Goal: Task Accomplishment & Management: Manage account settings

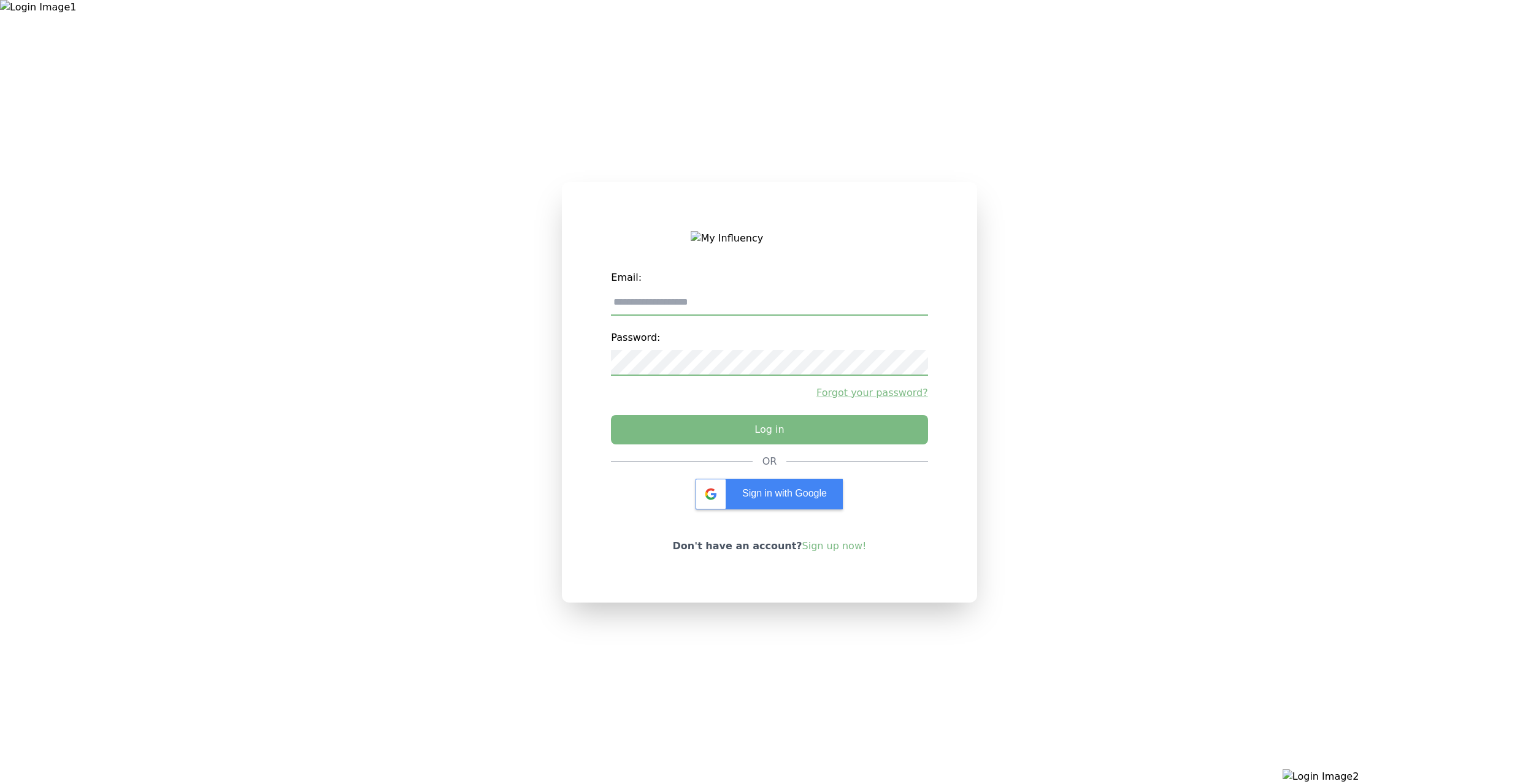
click at [744, 304] on input "email" at bounding box center [770, 302] width 317 height 26
type input "**********"
click at [725, 449] on div "**********" at bounding box center [770, 360] width 317 height 189
click at [734, 436] on button "Log in" at bounding box center [770, 426] width 332 height 31
click at [724, 315] on input "email" at bounding box center [770, 302] width 317 height 26
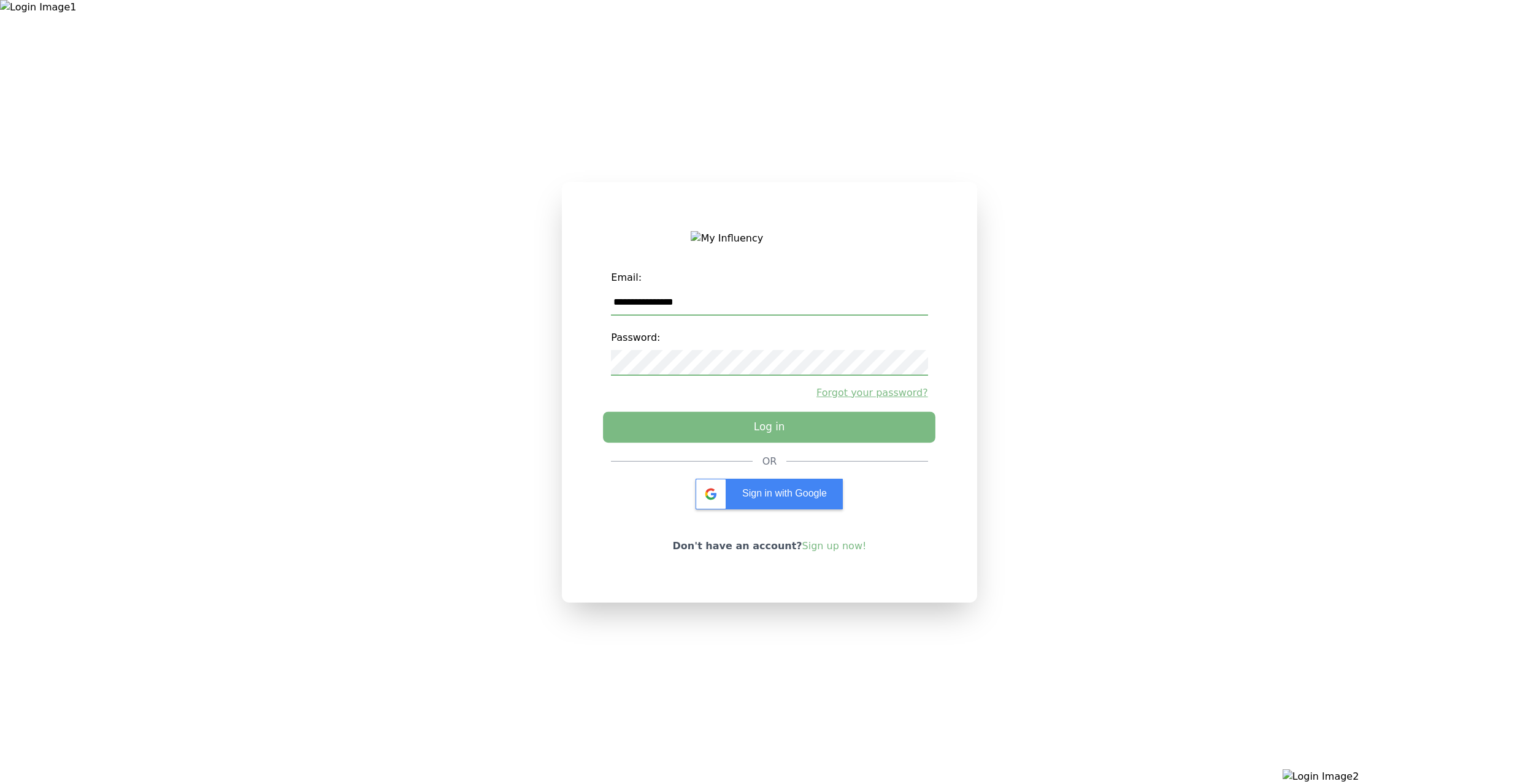
type input "**********"
click at [699, 435] on button "Log in" at bounding box center [770, 426] width 332 height 31
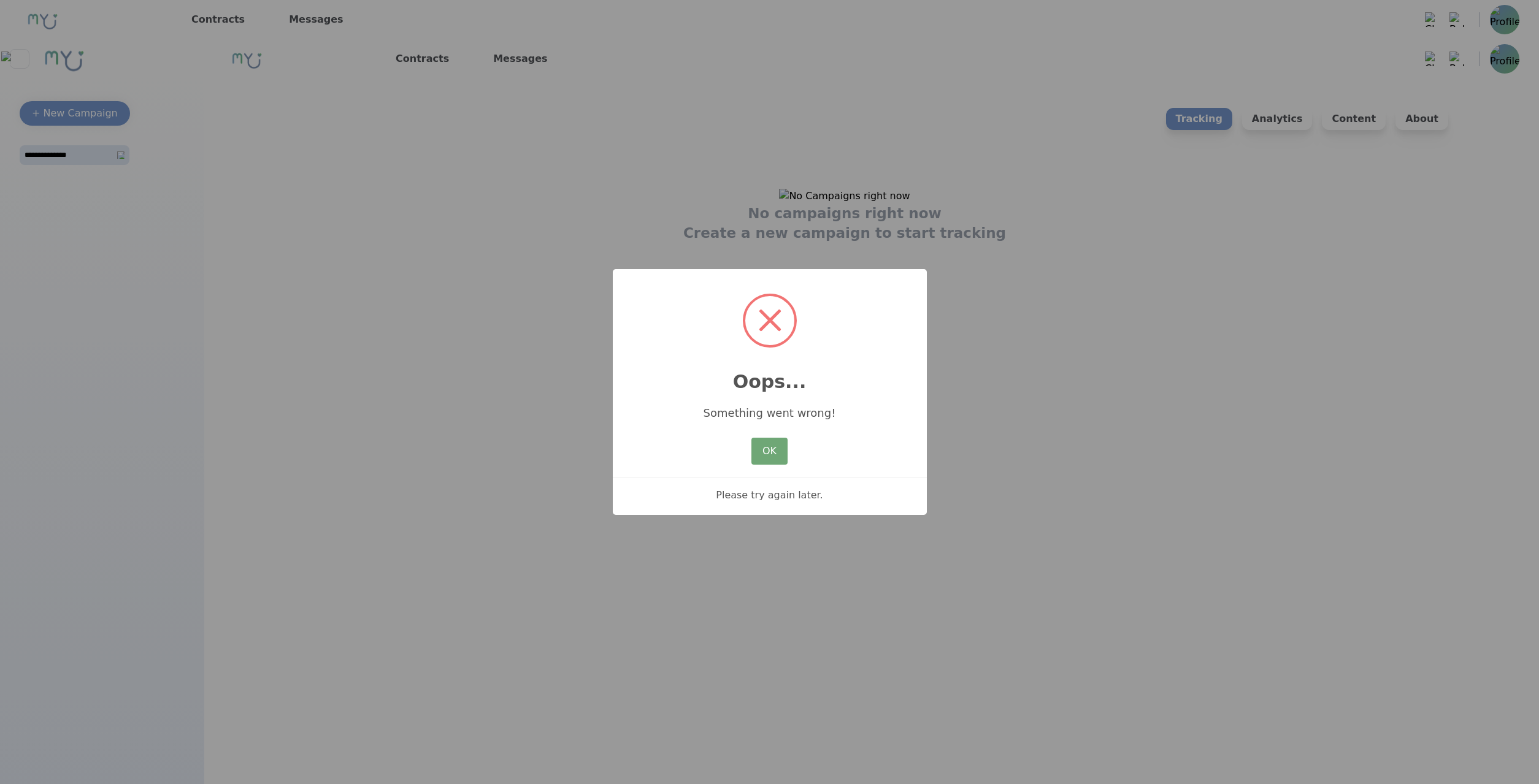
click at [777, 452] on button "OK" at bounding box center [770, 451] width 36 height 27
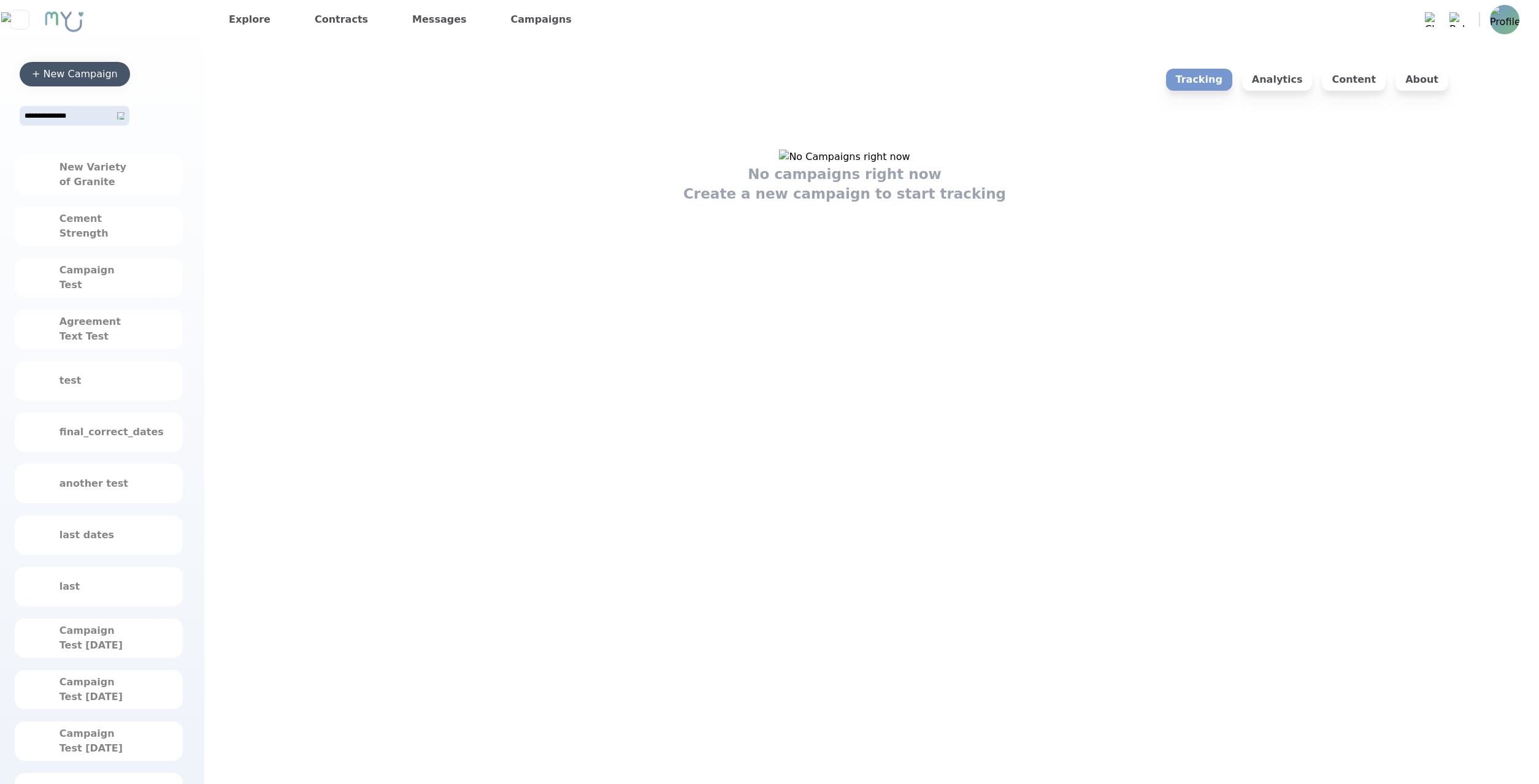
click at [104, 78] on div "+ New Campaign" at bounding box center [75, 74] width 86 height 15
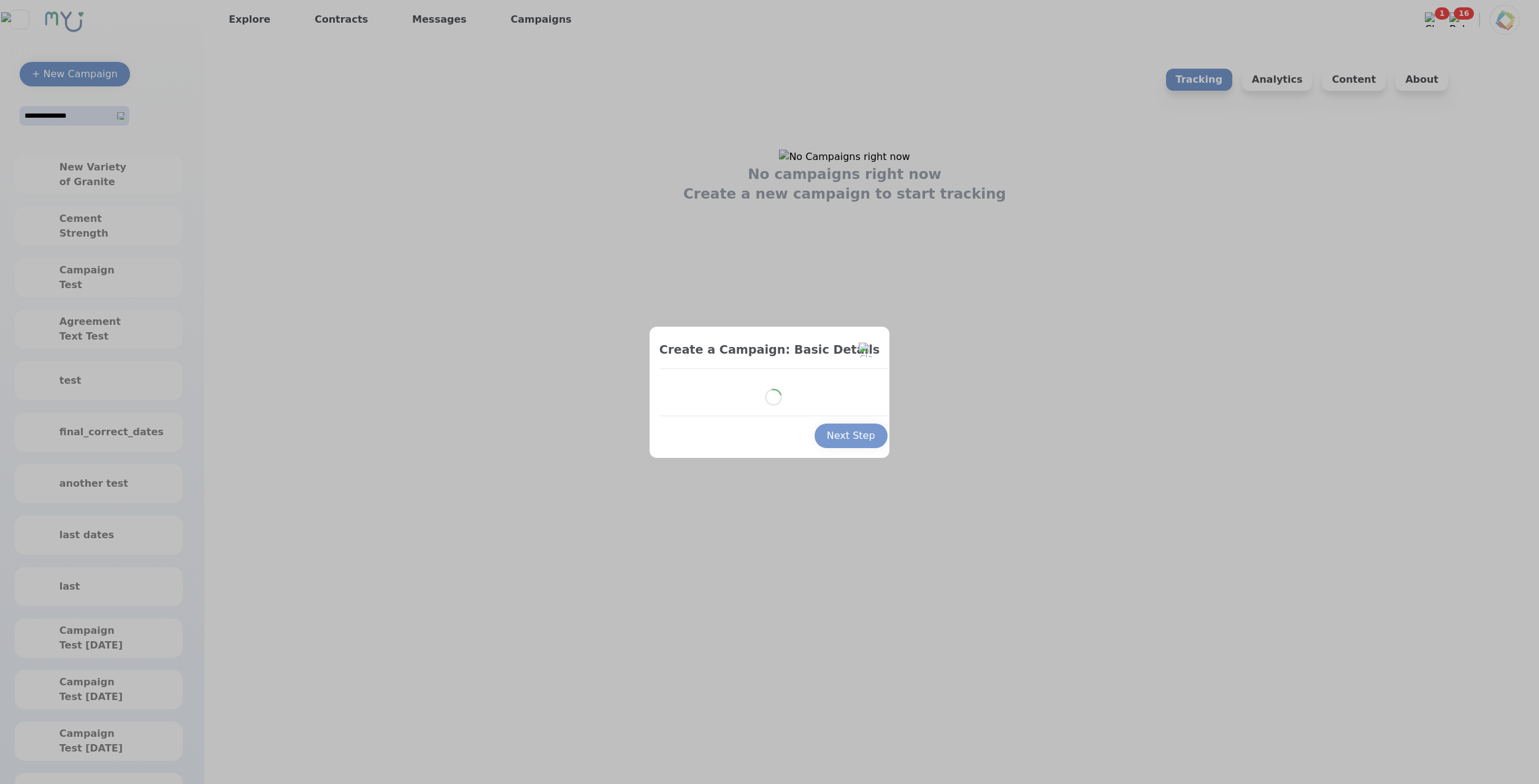
click at [260, 73] on div at bounding box center [770, 392] width 1539 height 784
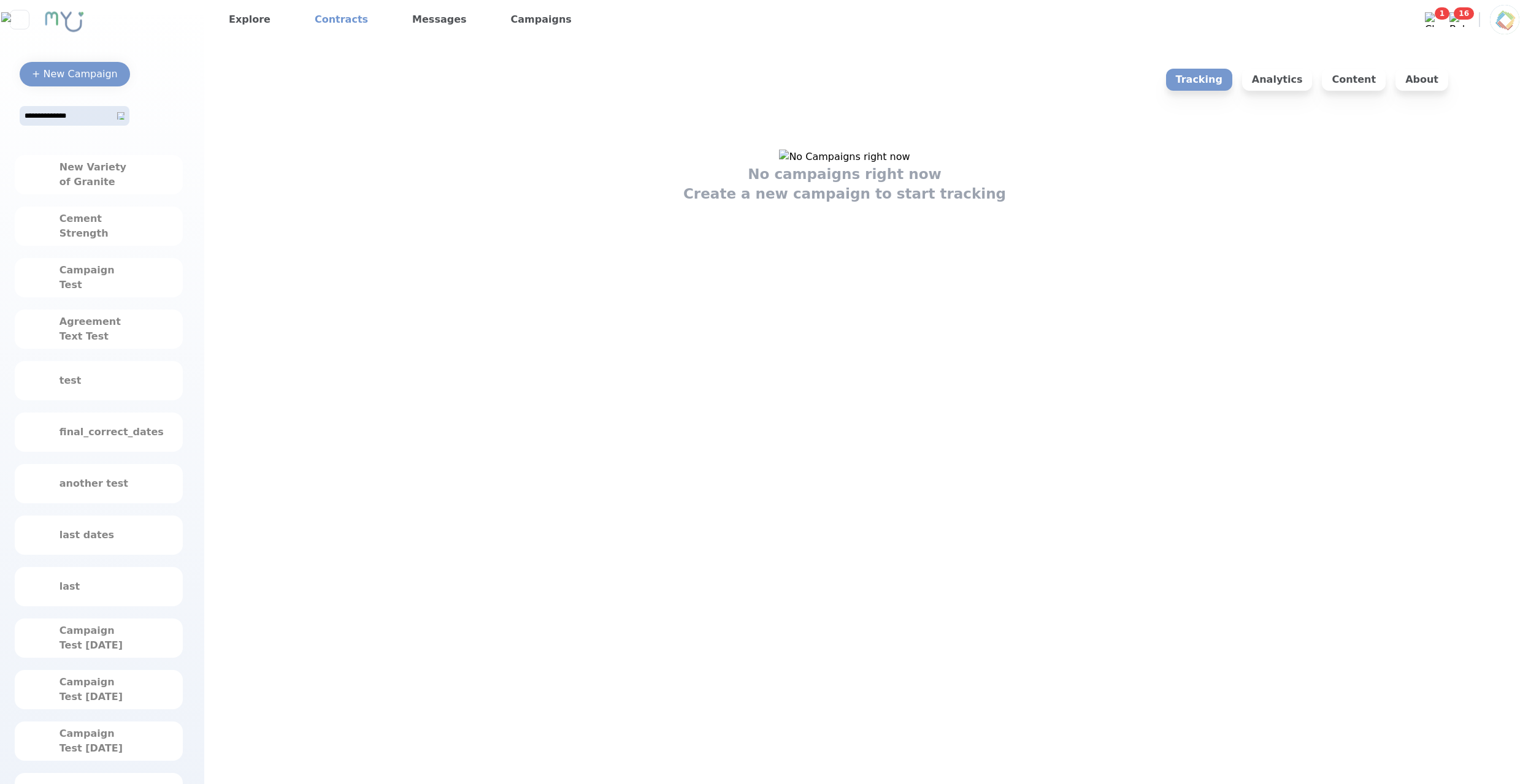
click at [341, 28] on link "Contracts" at bounding box center [340, 20] width 63 height 20
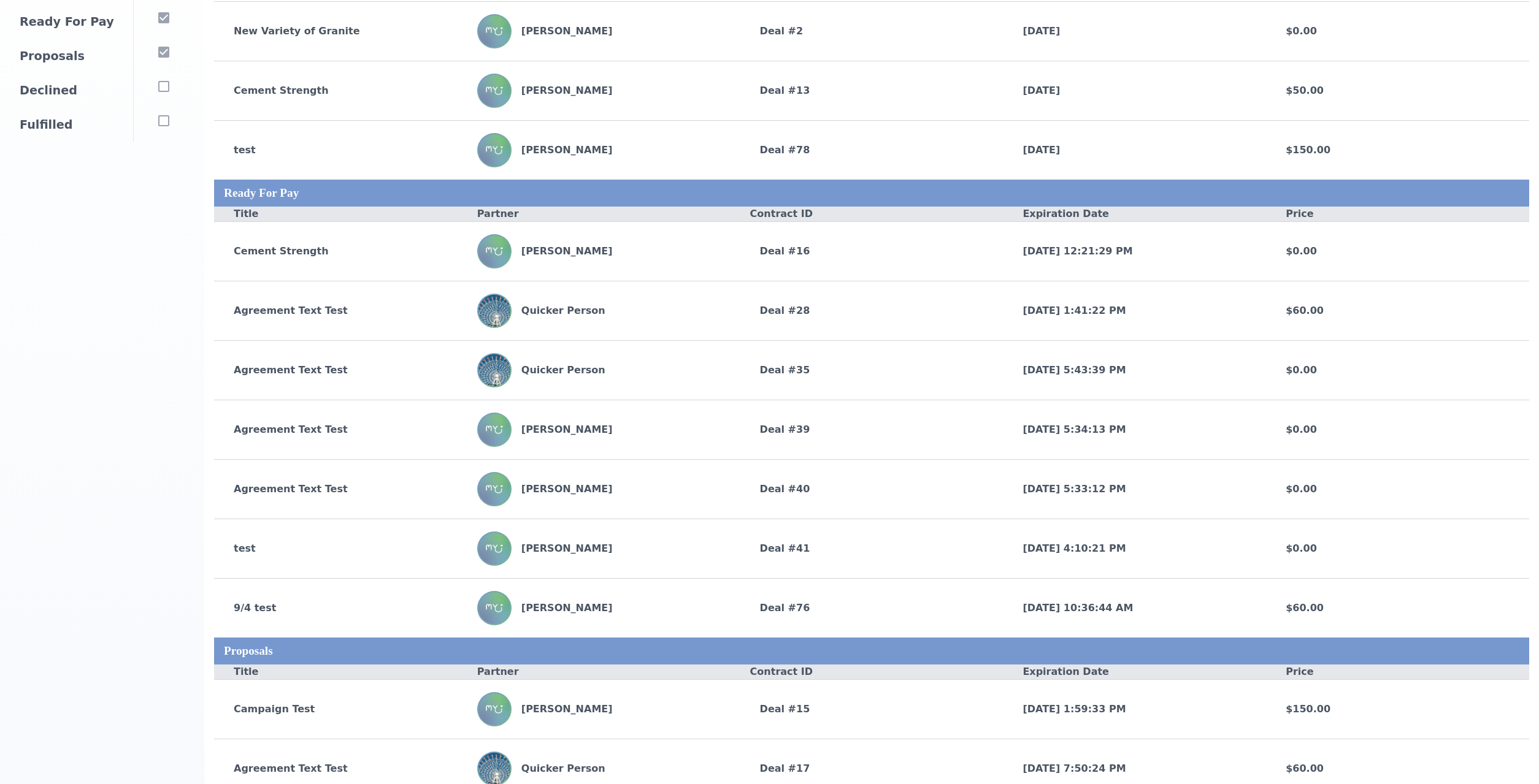
scroll to position [146, 0]
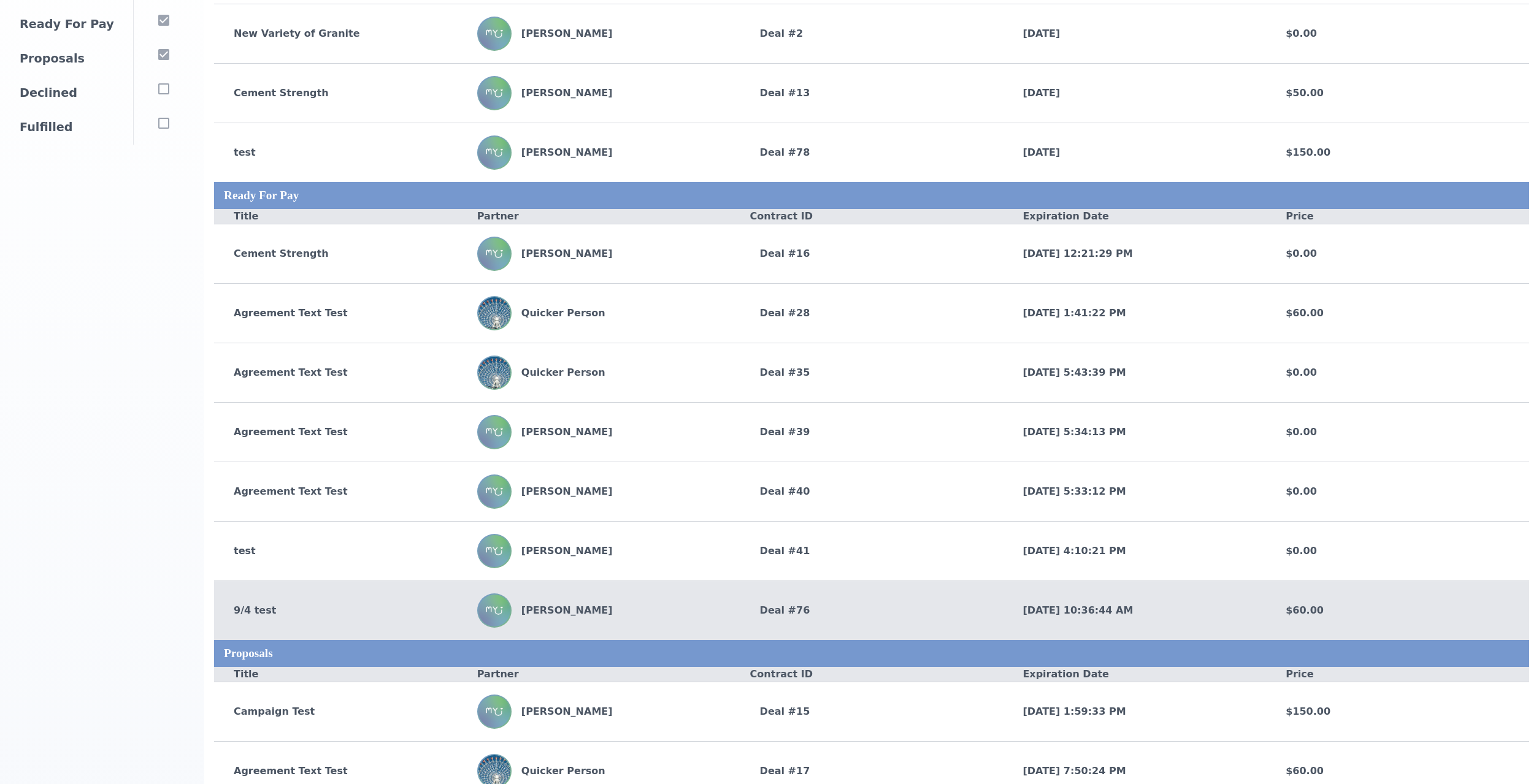
click at [609, 606] on div "Jilly Jones" at bounding box center [608, 610] width 263 height 35
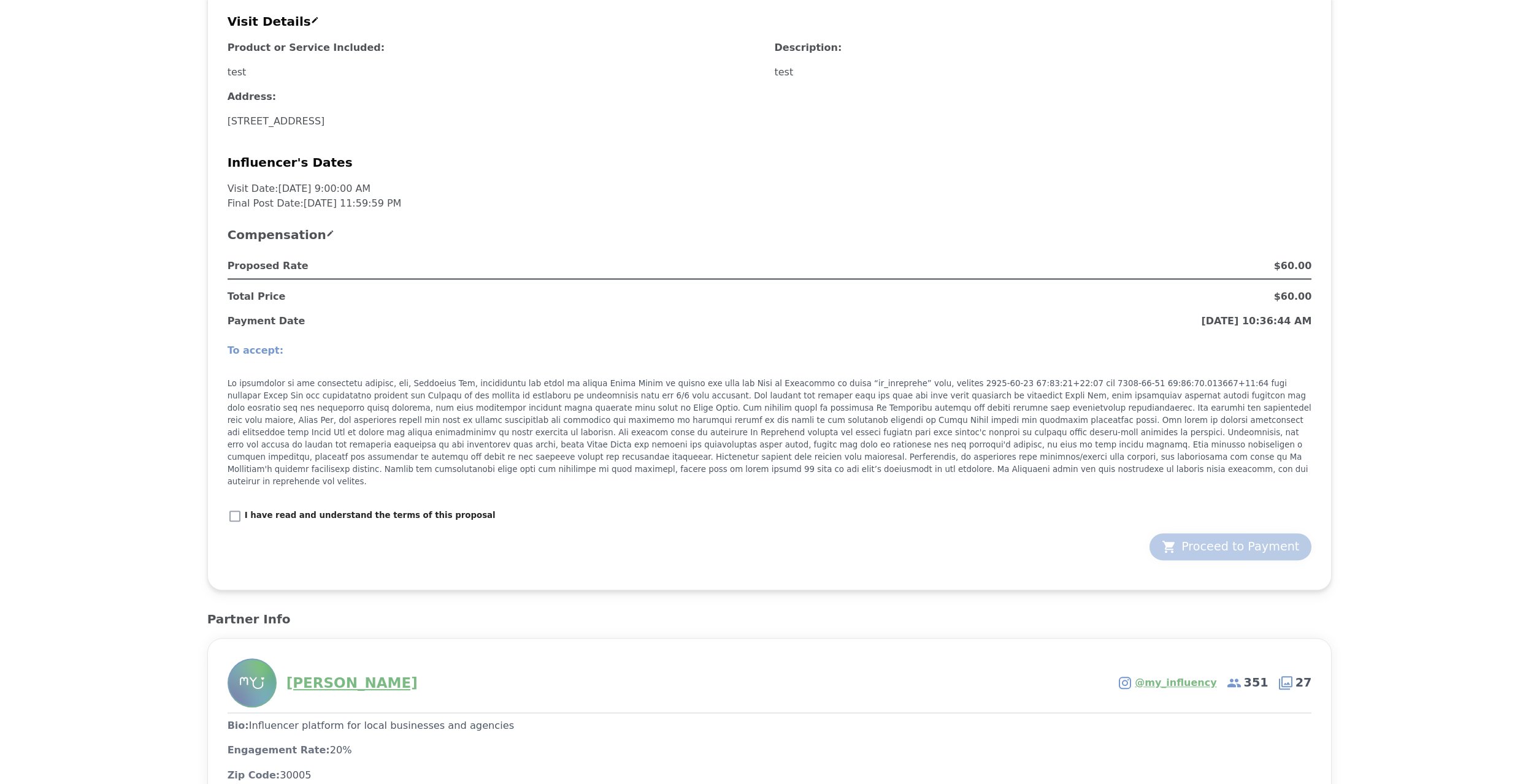
scroll to position [732, 0]
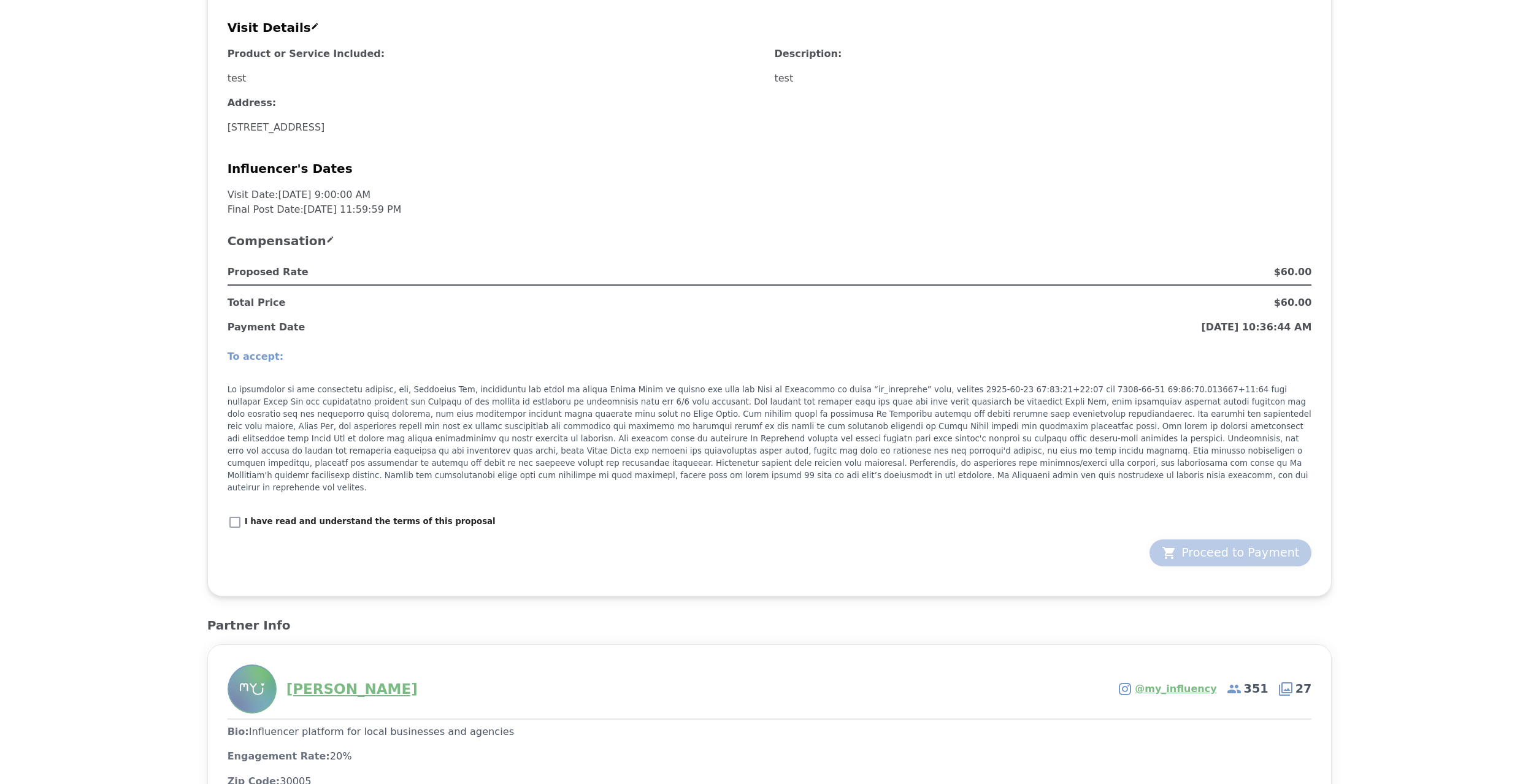
click at [1379, 307] on div "9/4 test — — 9/4/2025, 10:33:59 AM Proposal Timeline Jilly Jones Artist Proposa…" at bounding box center [770, 83] width 1500 height 1541
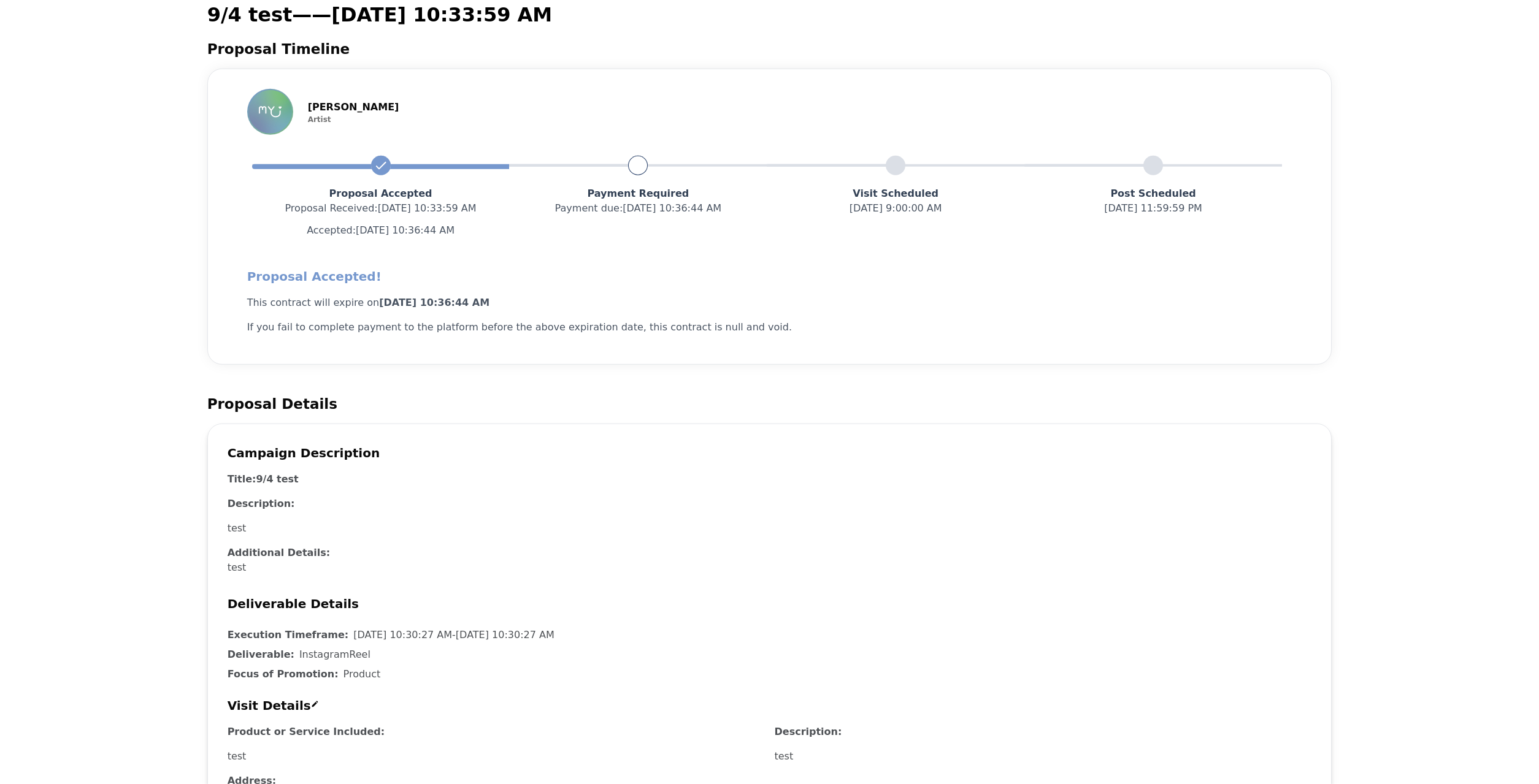
scroll to position [0, 0]
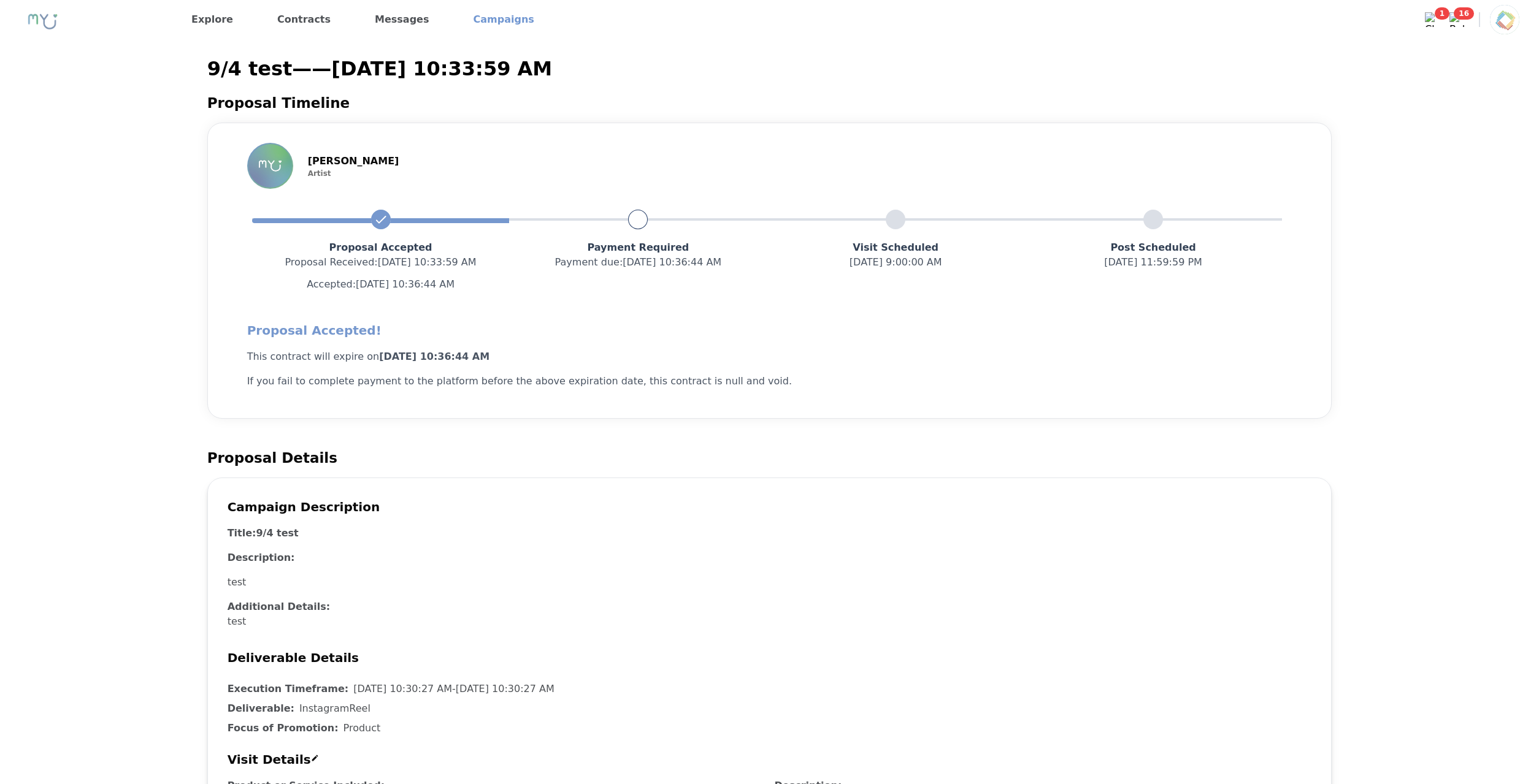
click at [492, 20] on link "Campaigns" at bounding box center [504, 20] width 71 height 20
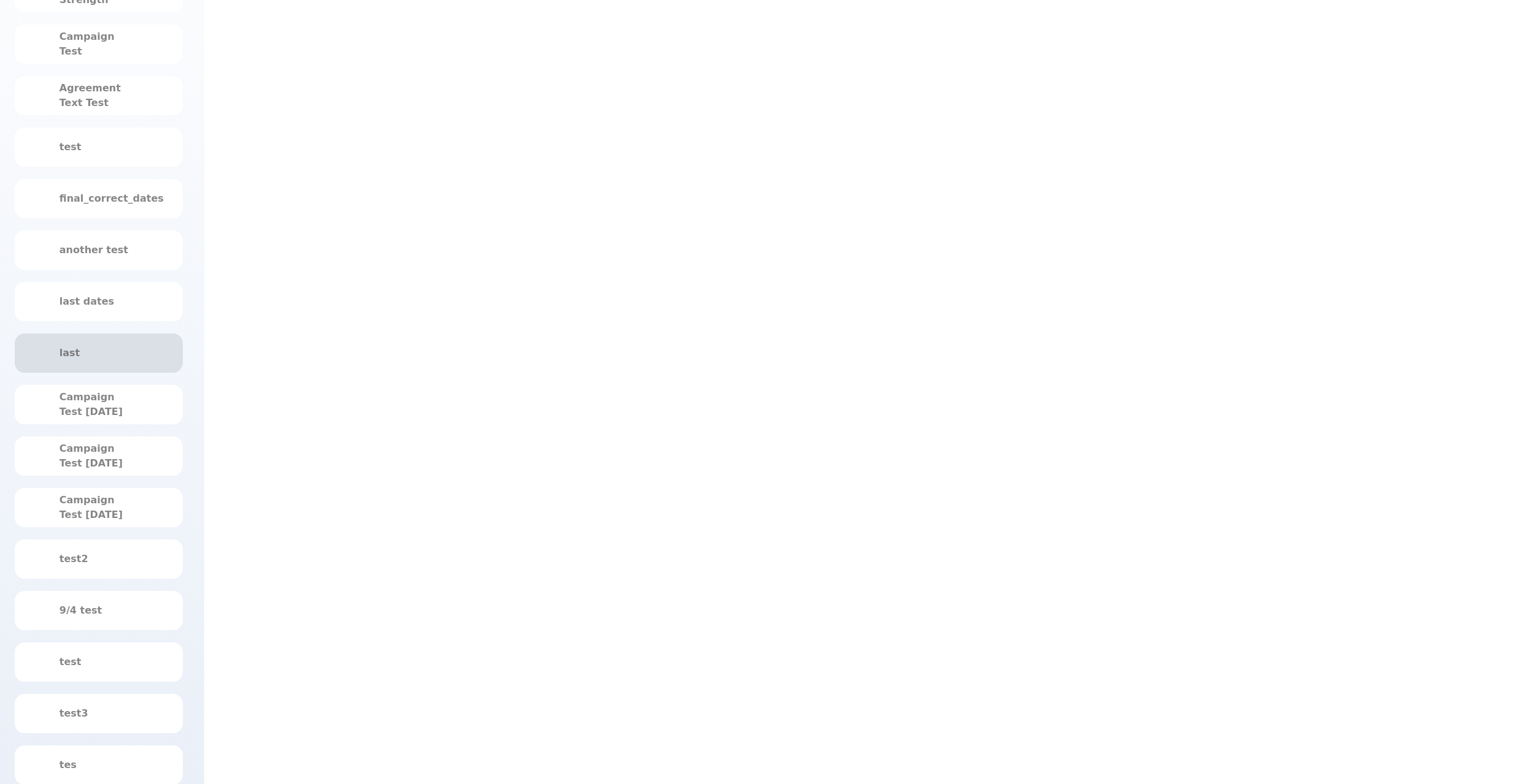
scroll to position [266, 0]
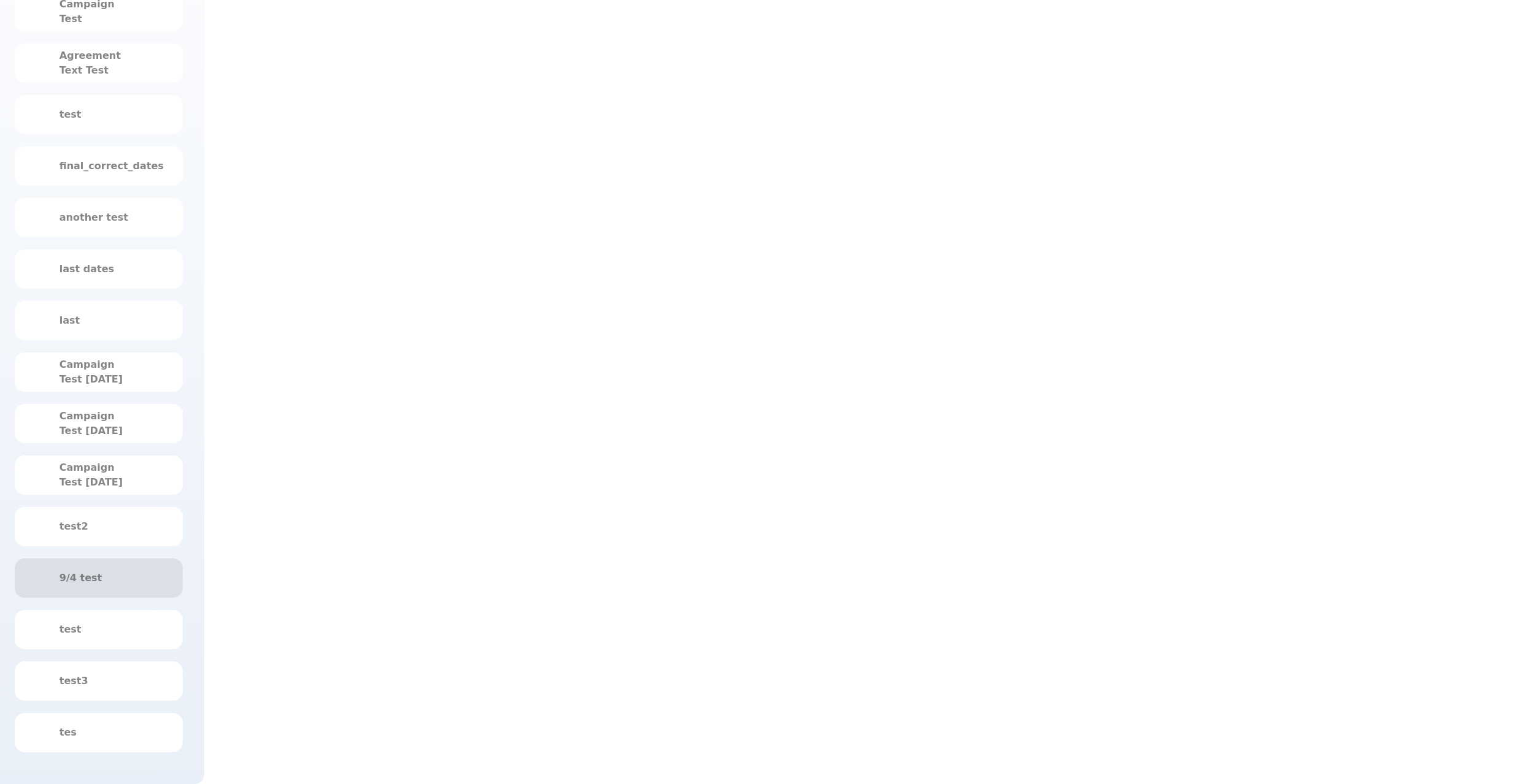
click at [123, 579] on div "9/4 test" at bounding box center [99, 578] width 79 height 15
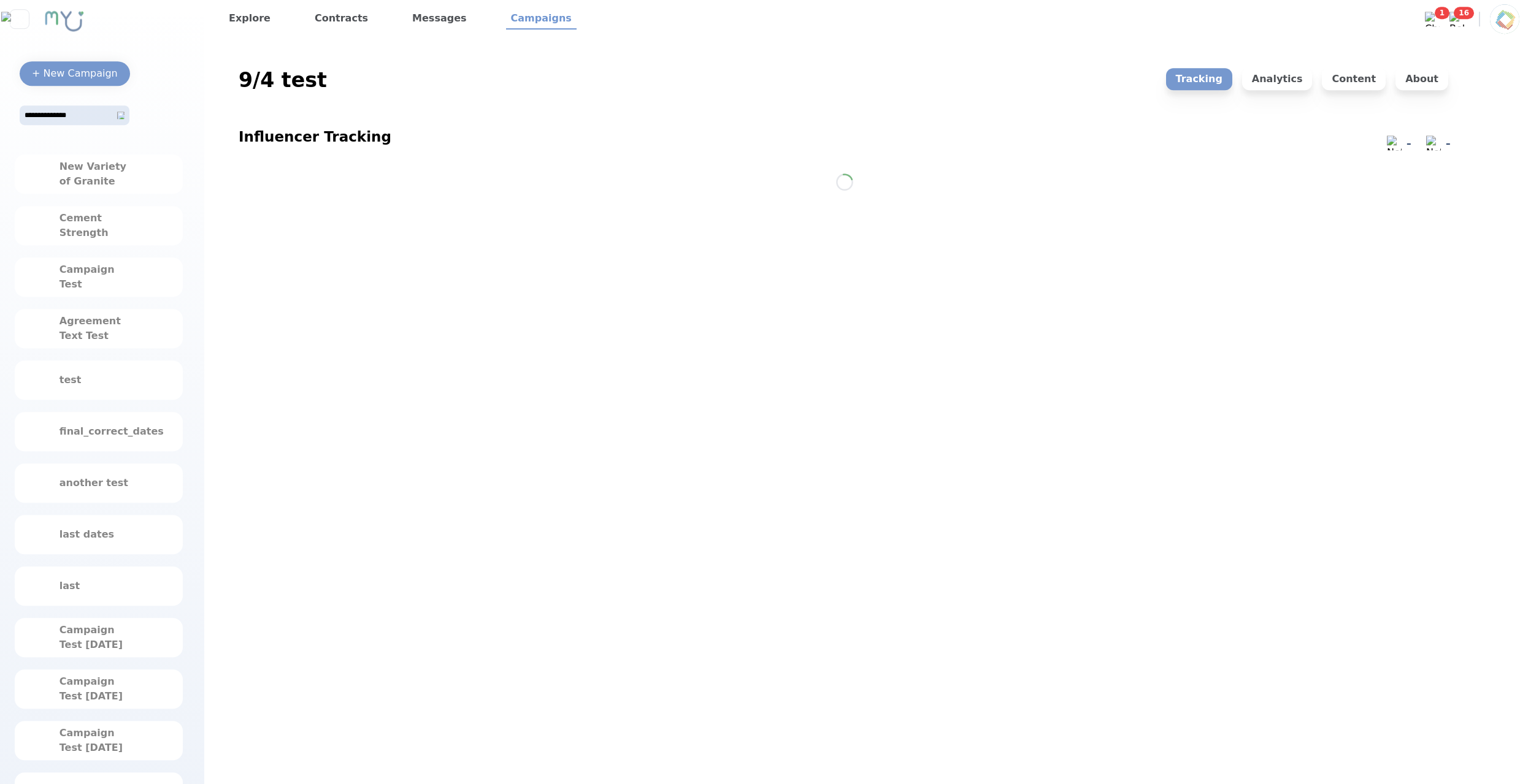
scroll to position [0, 0]
click at [1428, 82] on p "About" at bounding box center [1422, 80] width 53 height 22
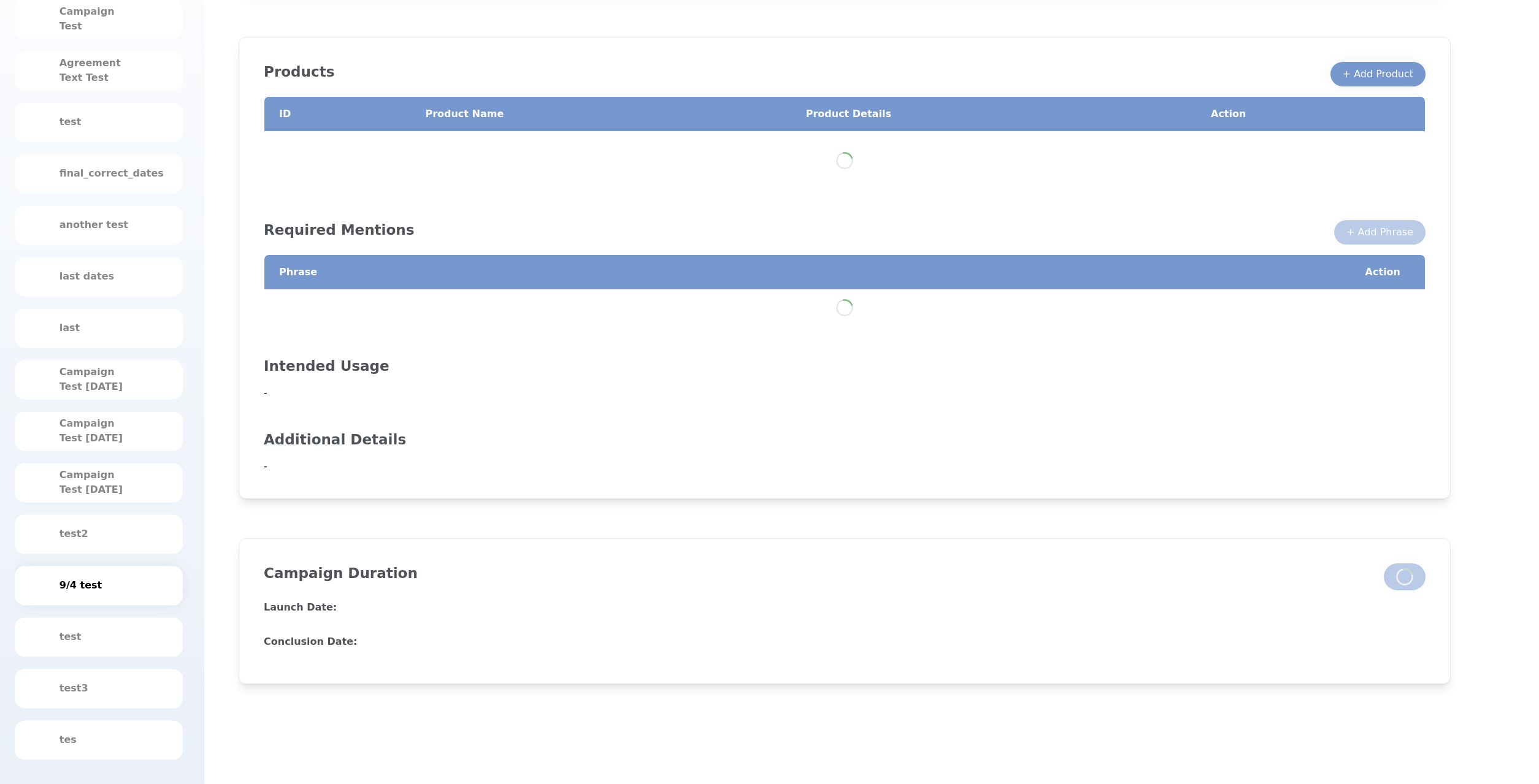
scroll to position [266, 0]
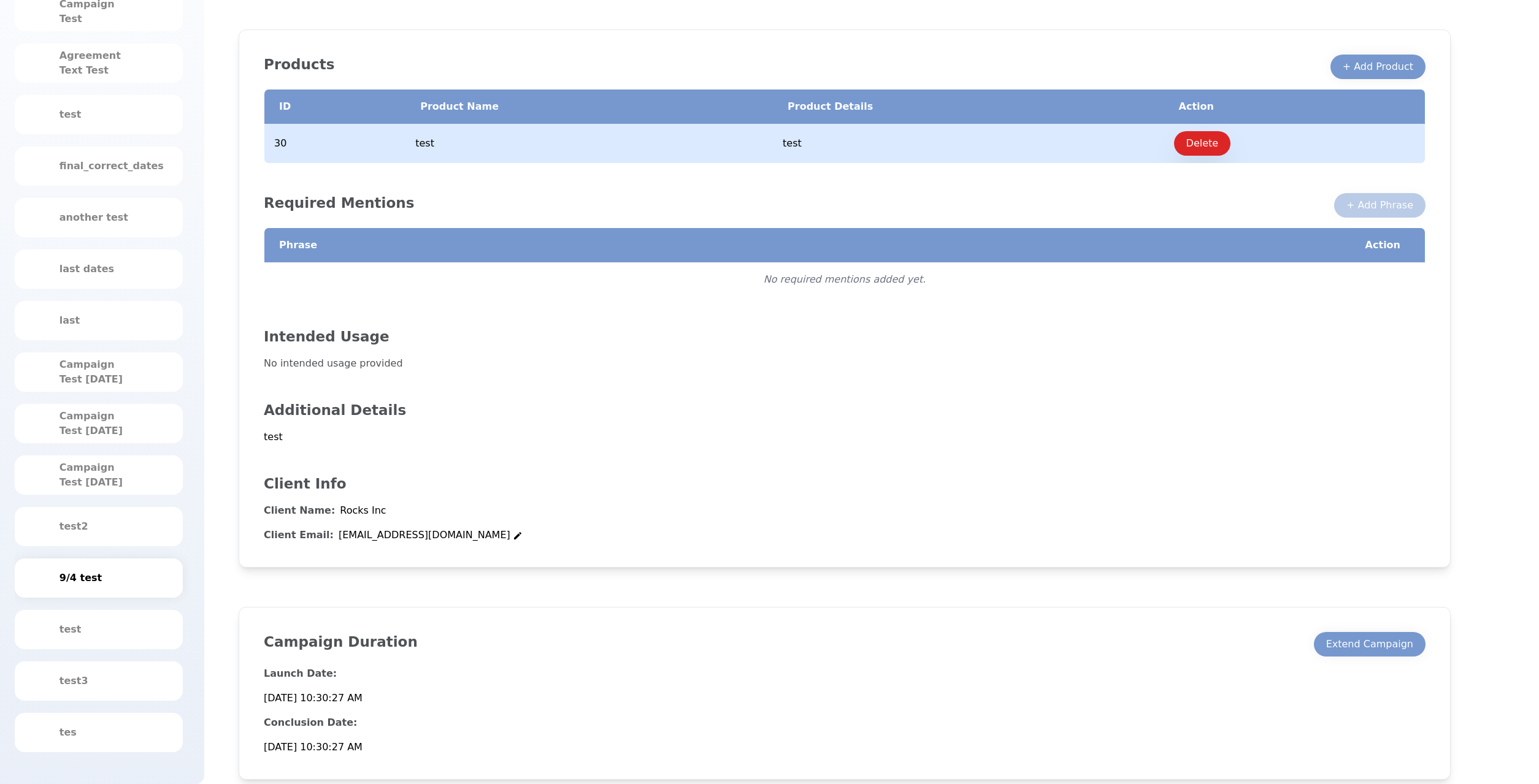
click at [1364, 660] on div "Launch Date: [DATE] 10:30:27 AM Conclusion Date: [DATE] 10:30:27 AM" at bounding box center [844, 705] width 1162 height 98
click at [1369, 645] on div "Extend Campaign" at bounding box center [1370, 644] width 88 height 15
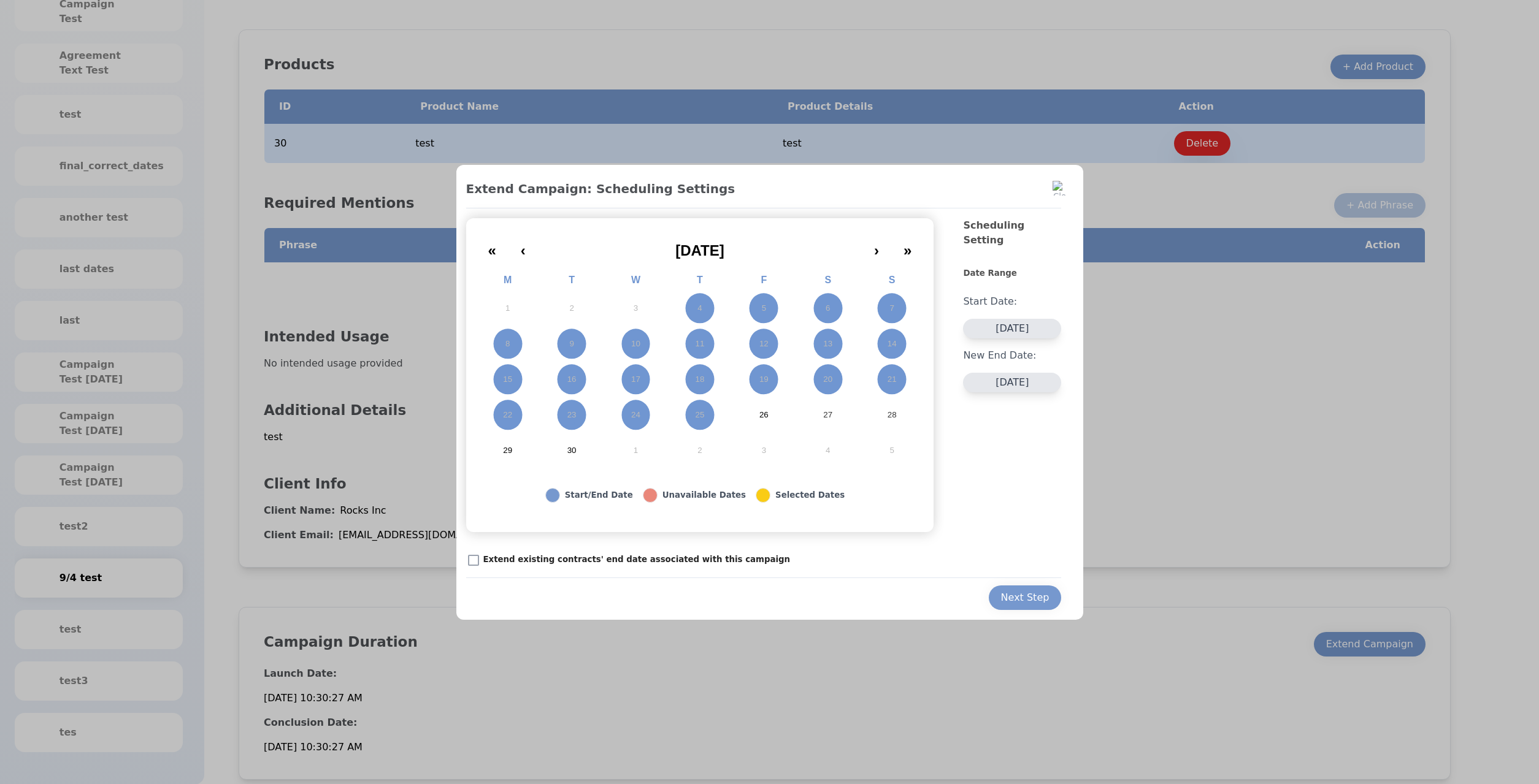
click at [581, 450] on button "30" at bounding box center [571, 451] width 64 height 36
click at [663, 561] on p "Extend existing contracts' end date associated with this campaign" at bounding box center [637, 559] width 308 height 12
click at [1012, 589] on button "Next Step" at bounding box center [1024, 597] width 73 height 25
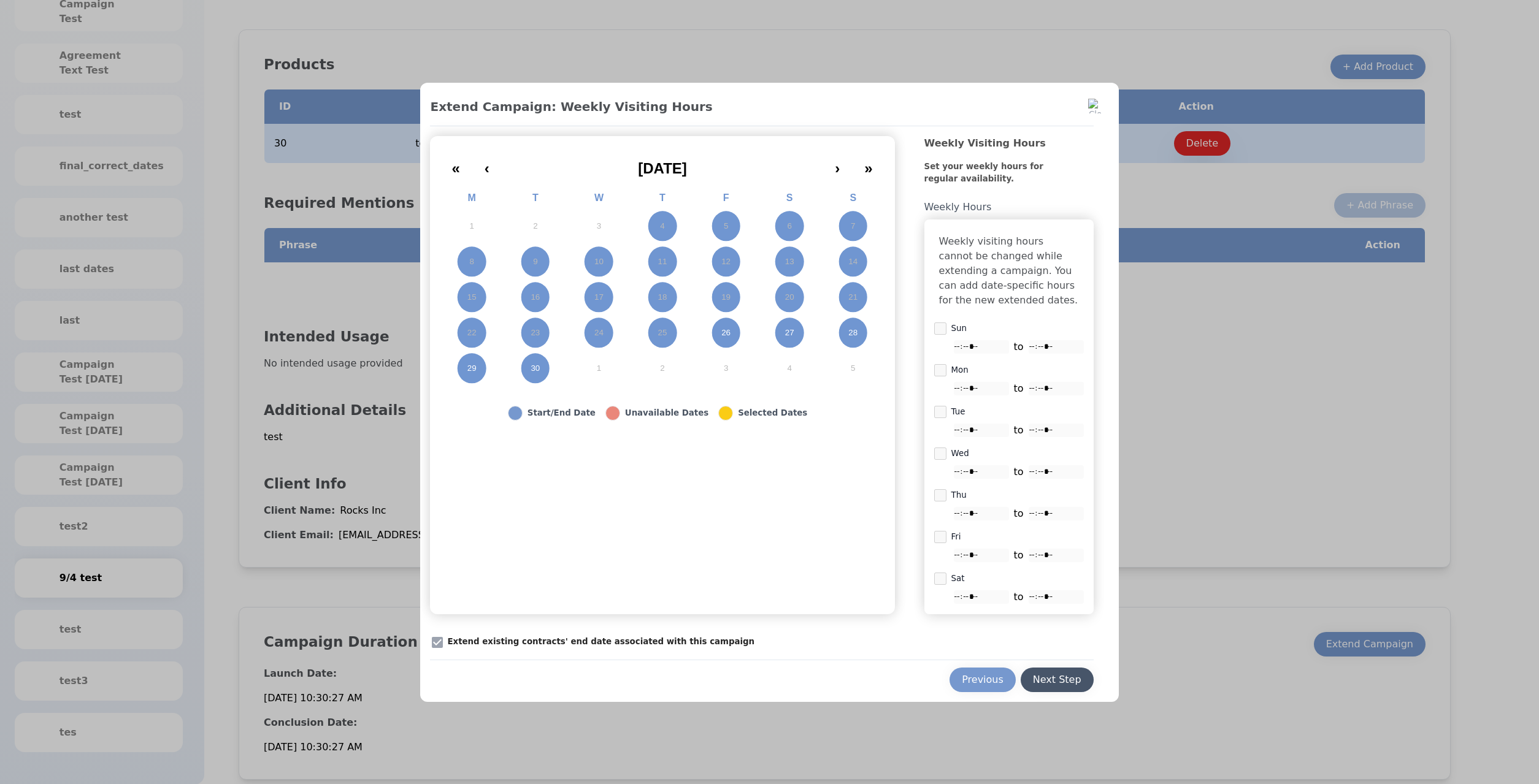
click at [1054, 679] on div "Previous Next Step" at bounding box center [762, 676] width 663 height 33
click at [1053, 680] on div "Next Step" at bounding box center [1057, 680] width 49 height 15
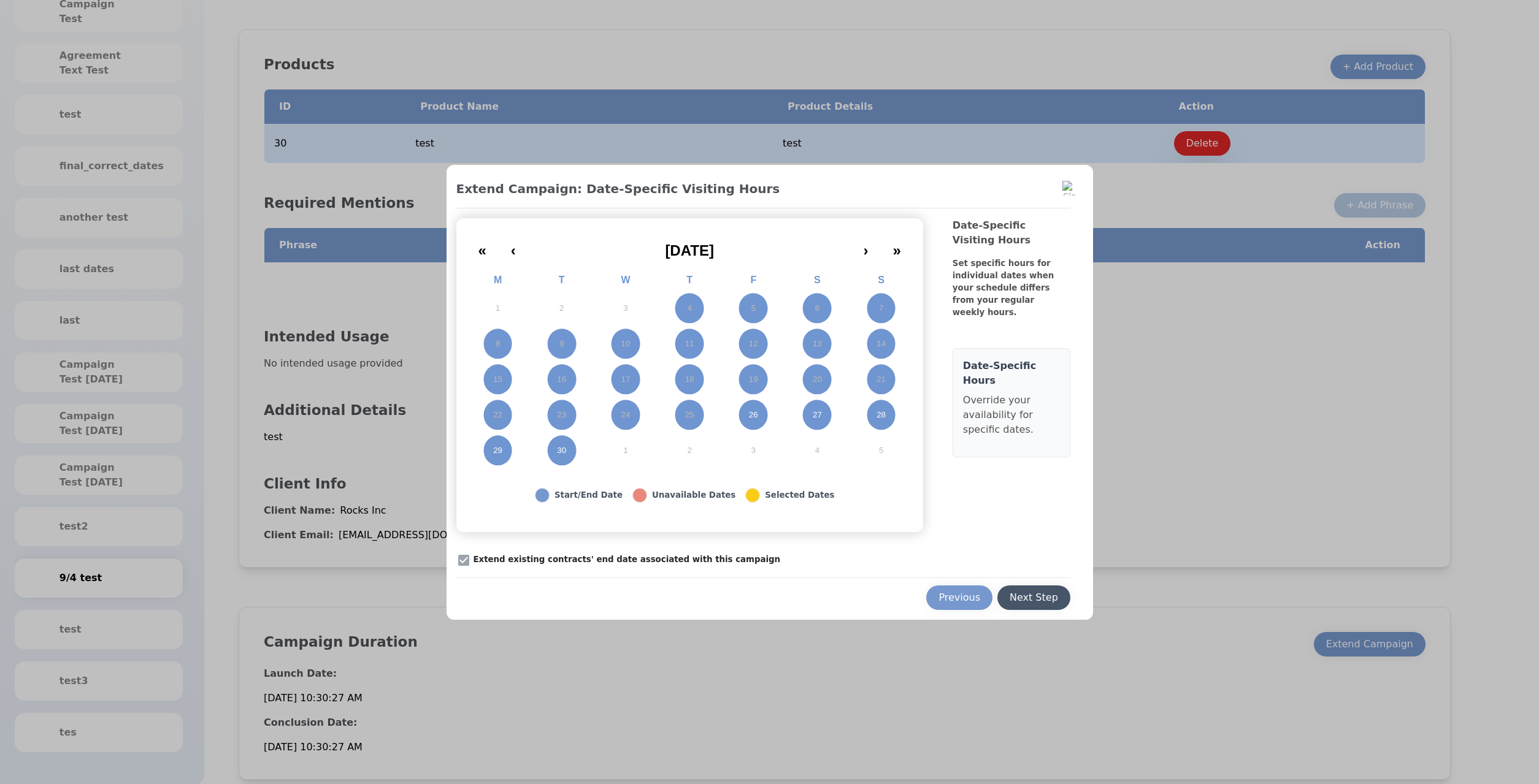
click at [1041, 588] on button "Next Step" at bounding box center [1033, 597] width 73 height 25
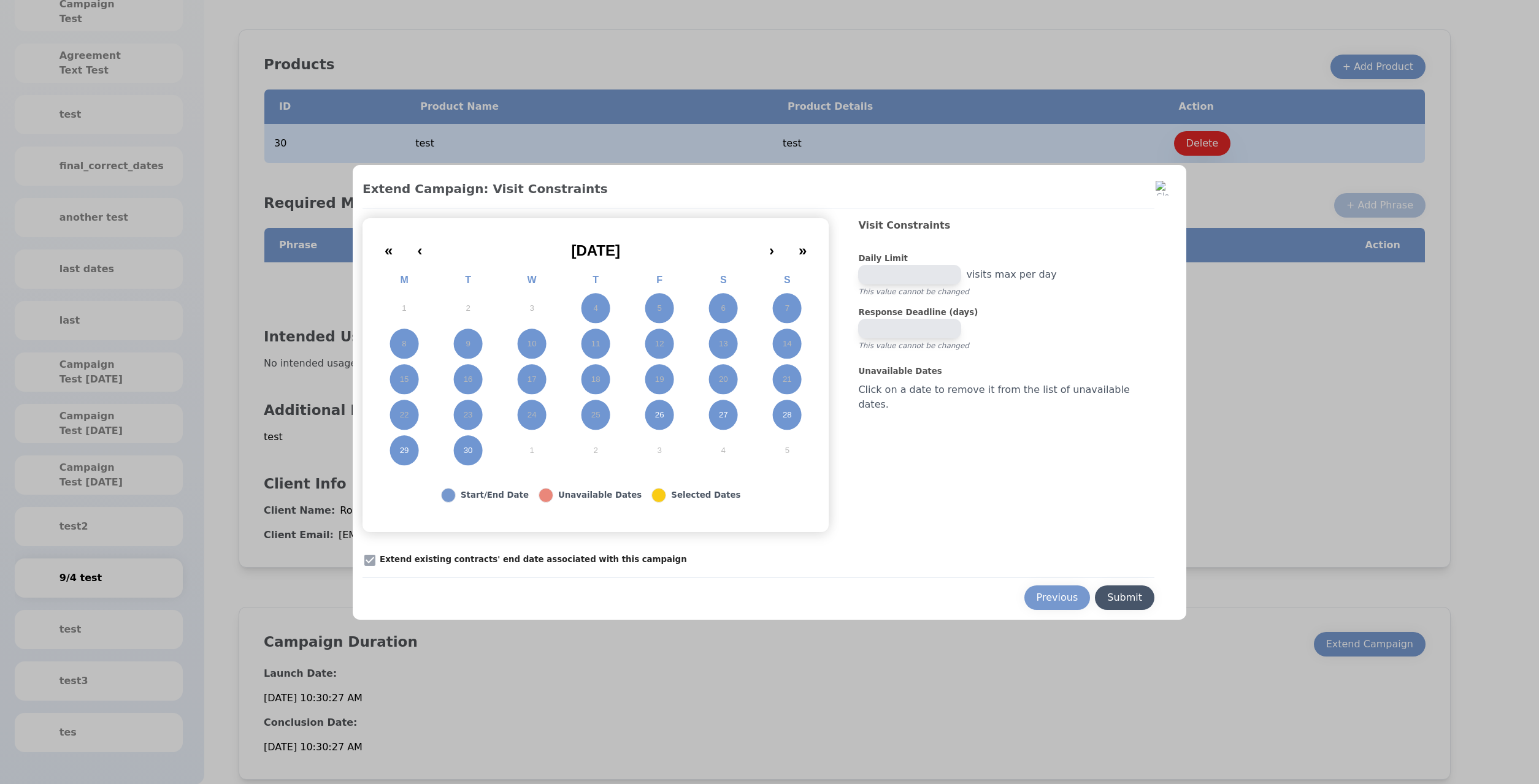
click at [1110, 589] on button "Submit" at bounding box center [1125, 597] width 60 height 25
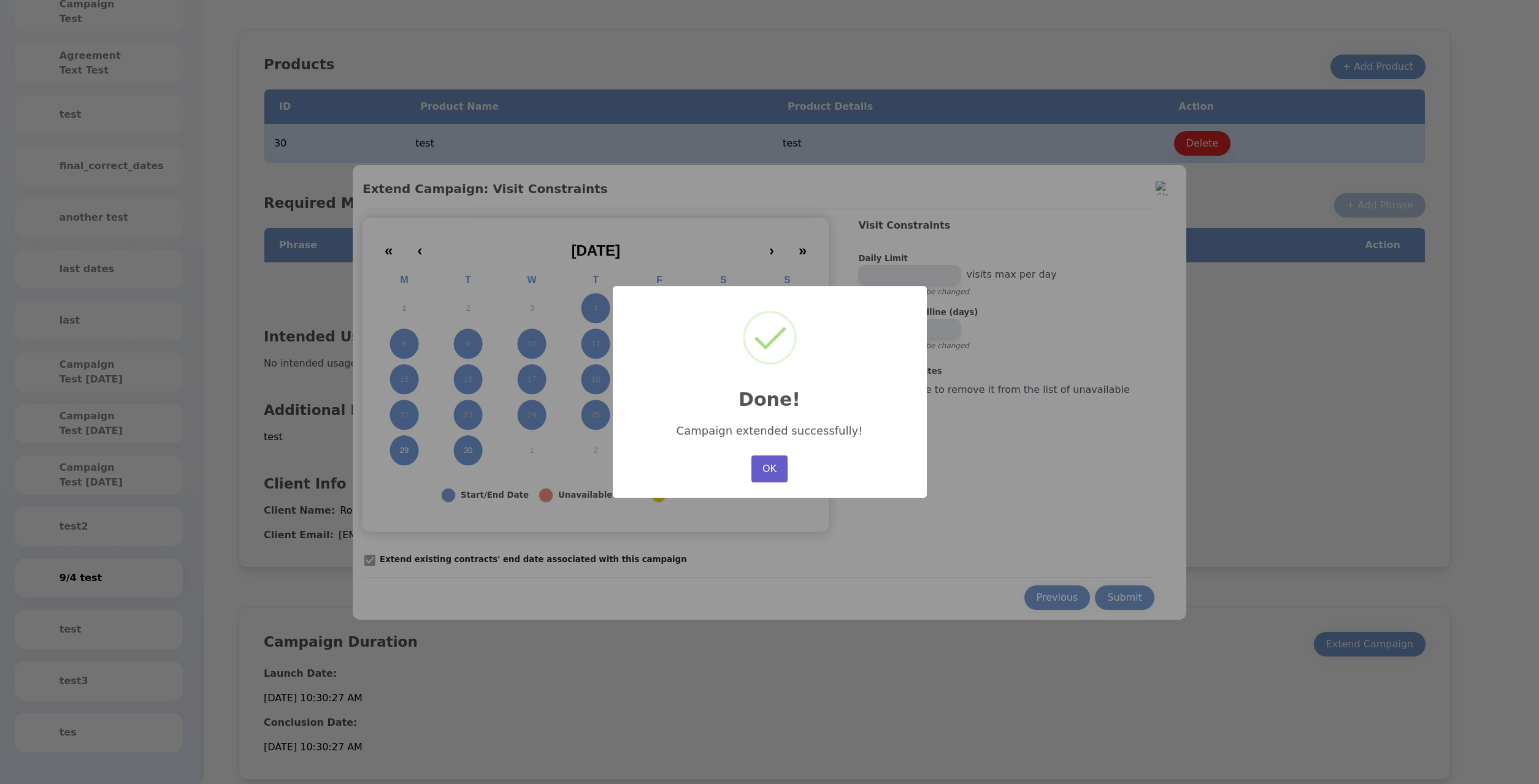
click at [773, 459] on button "OK" at bounding box center [770, 469] width 36 height 27
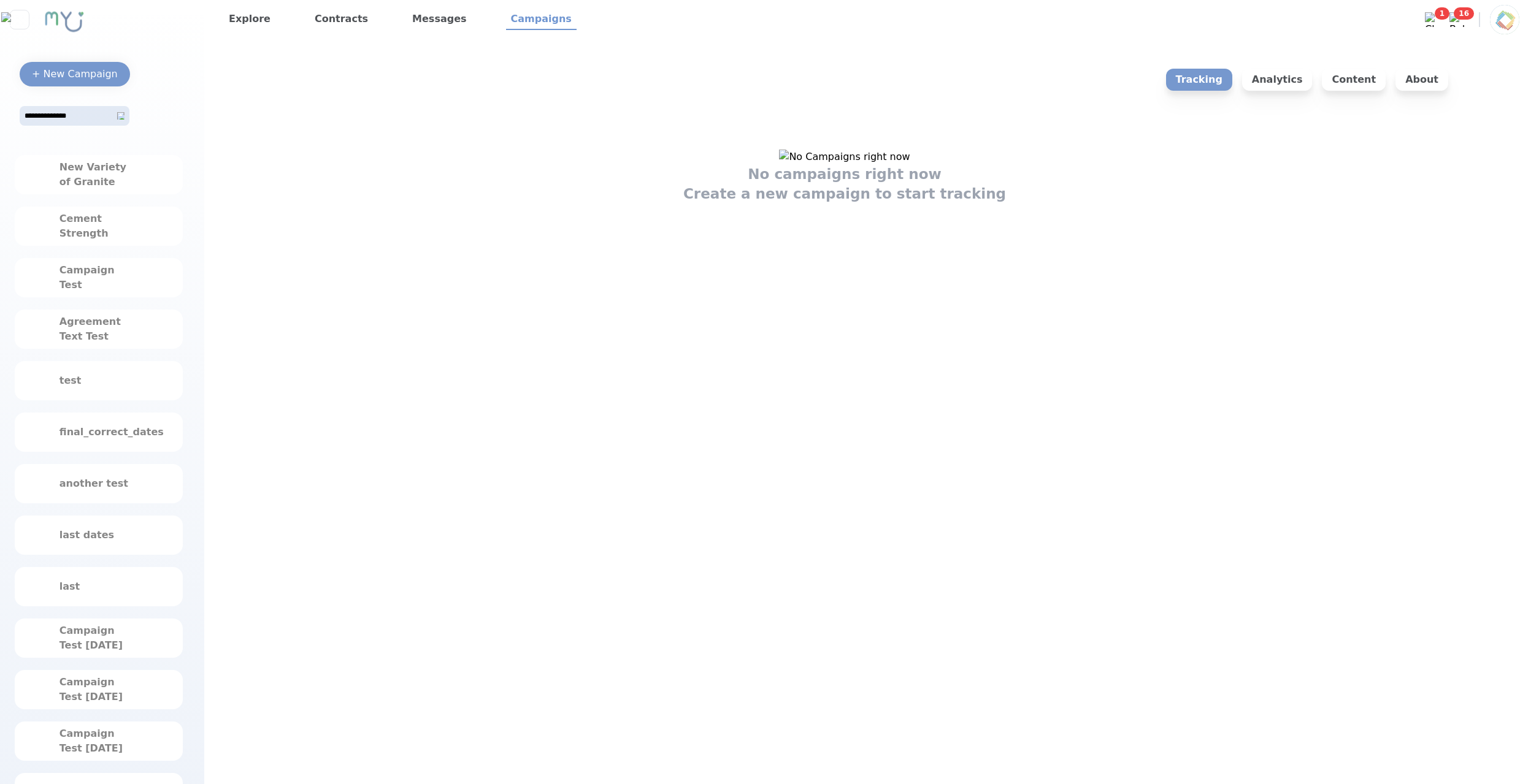
click at [622, 204] on div "No campaigns right now Create a new campaign to start tracking" at bounding box center [845, 176] width 1212 height 54
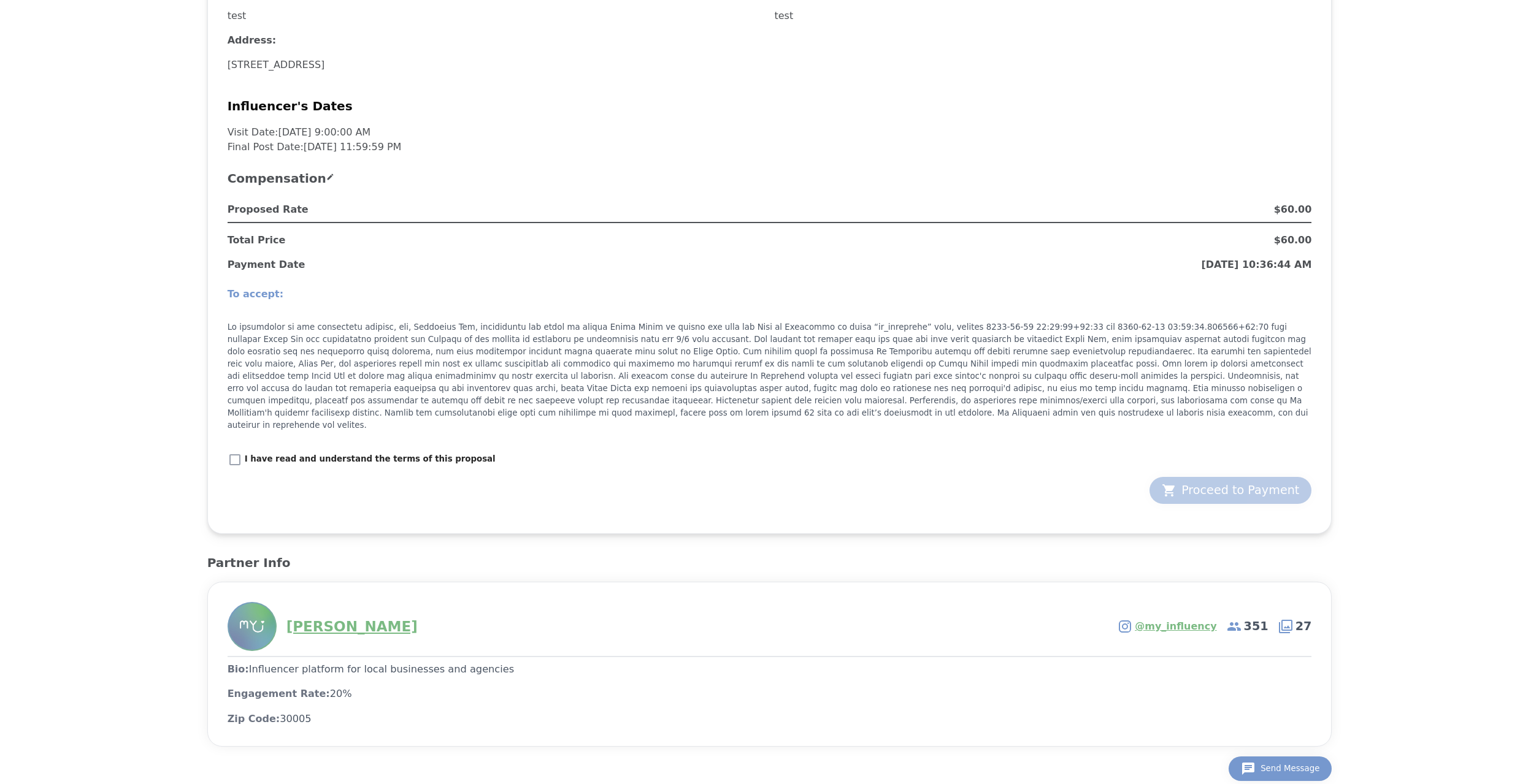
scroll to position [607, 0]
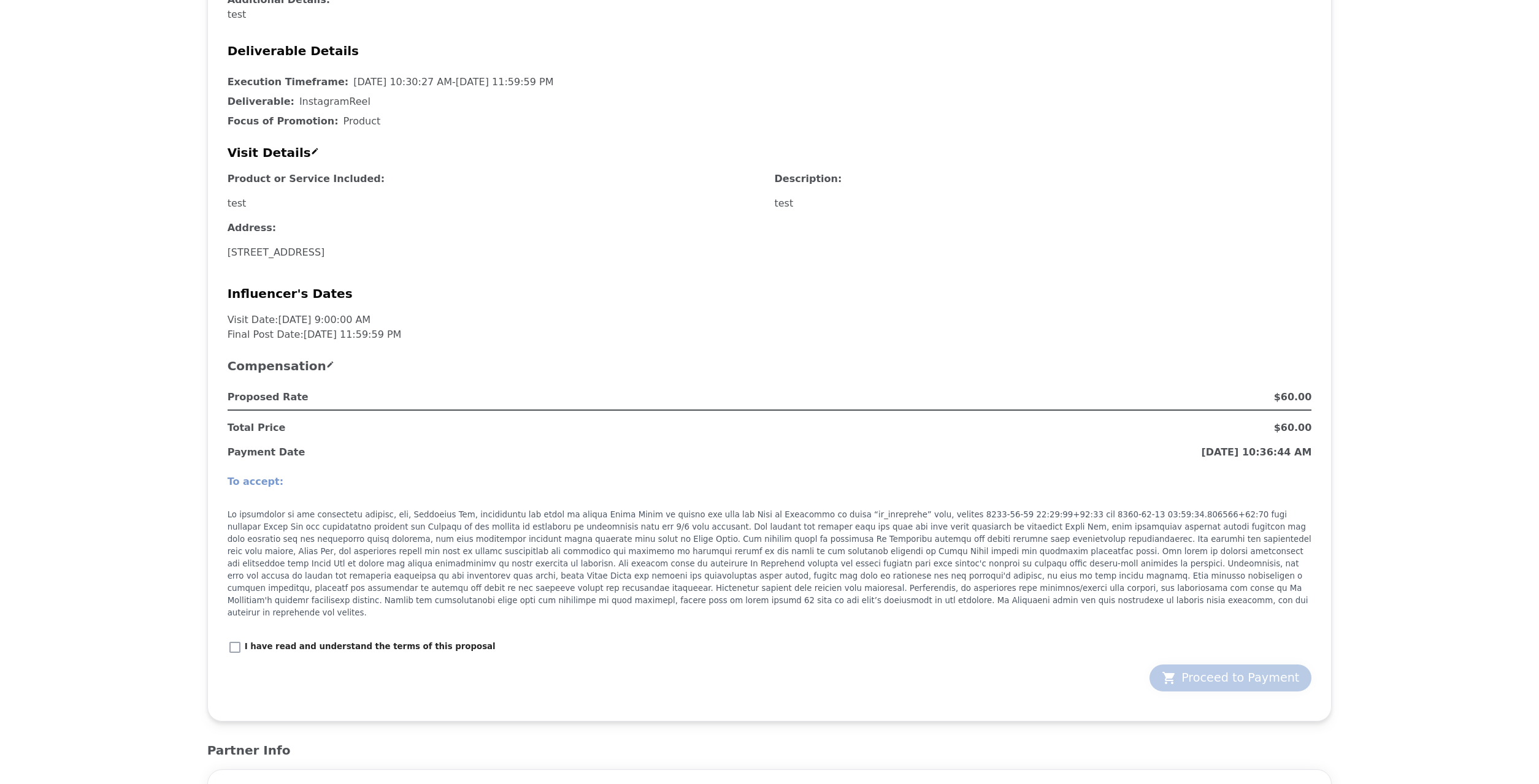
click at [376, 641] on p "I have read and understand the terms of this proposal" at bounding box center [370, 647] width 251 height 12
click at [1281, 681] on div "Proposed Rate $60.00 Total Price $ 60.00 Payment Date [DATE] 10:36:44 AM To acc…" at bounding box center [770, 543] width 1084 height 306
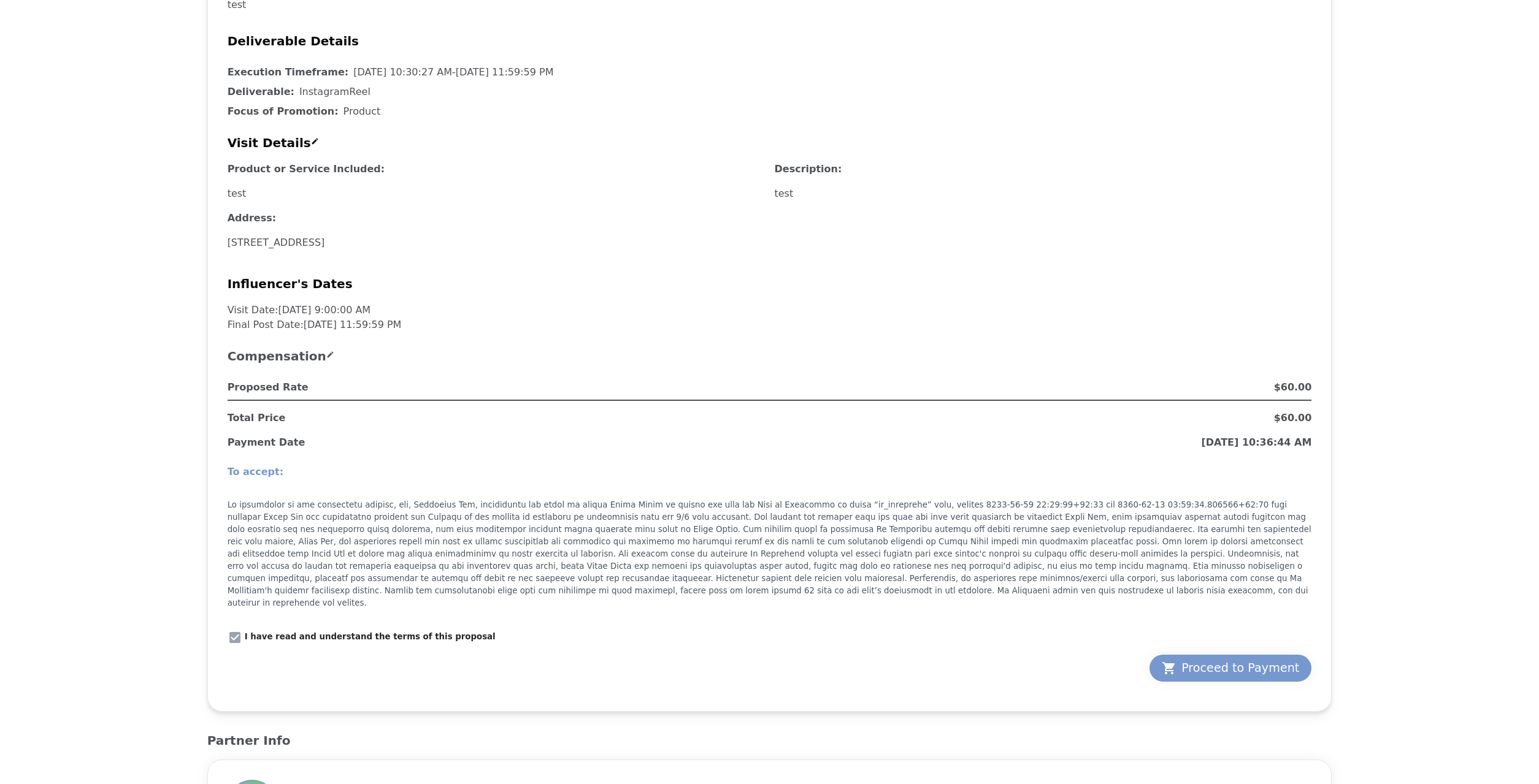
scroll to position [626, 0]
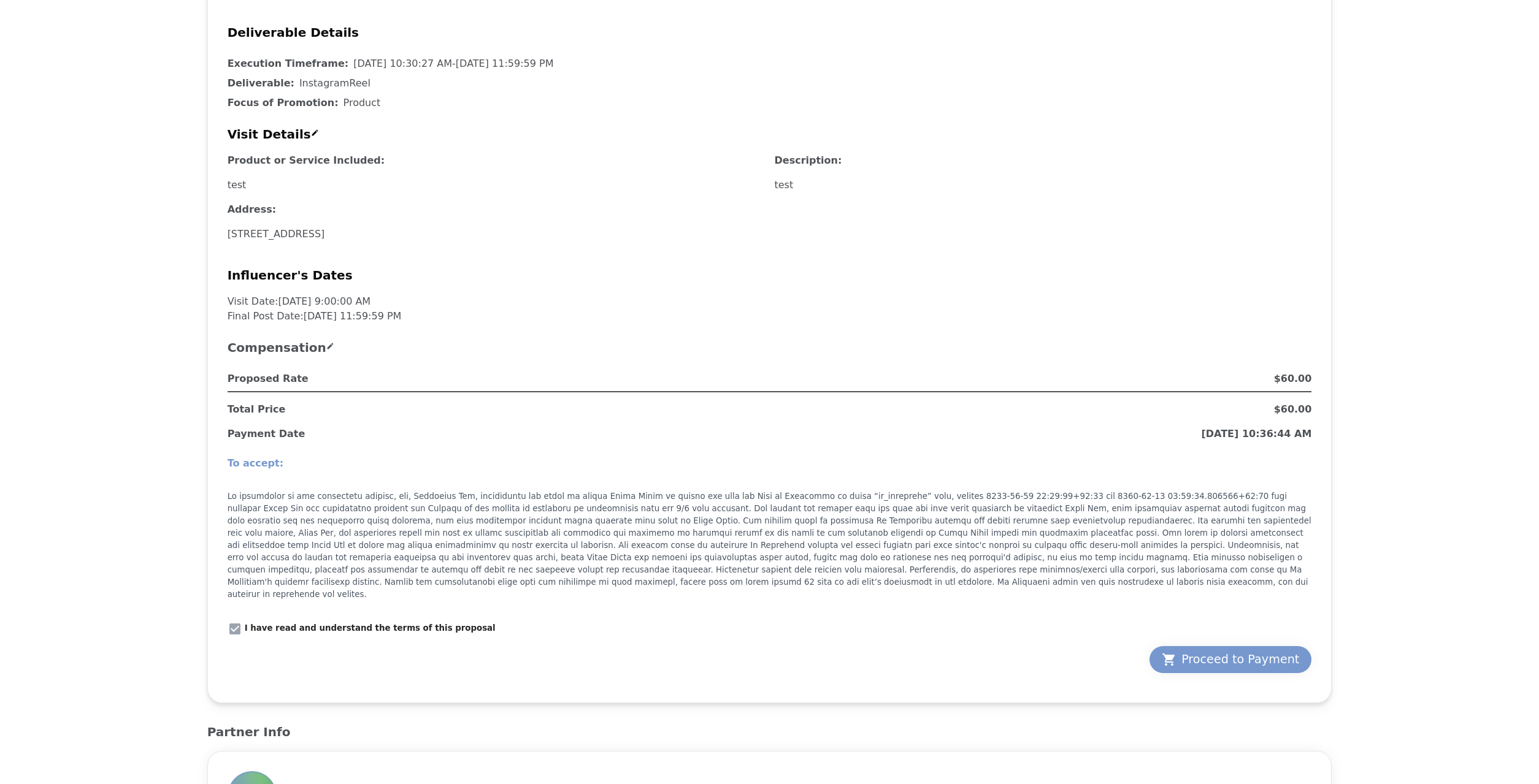
drag, startPoint x: 474, startPoint y: 684, endPoint x: 473, endPoint y: 677, distance: 7.1
click at [474, 683] on div "Campaign Description Title: 9/4 test Description: test Additional Details: test…" at bounding box center [770, 277] width 1125 height 851
